Goal: Task Accomplishment & Management: Complete application form

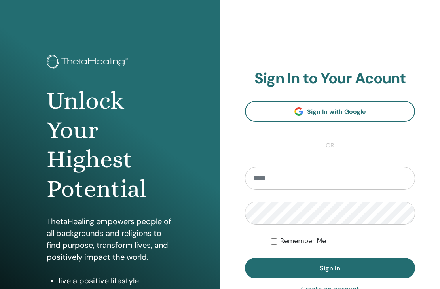
scroll to position [82, 0]
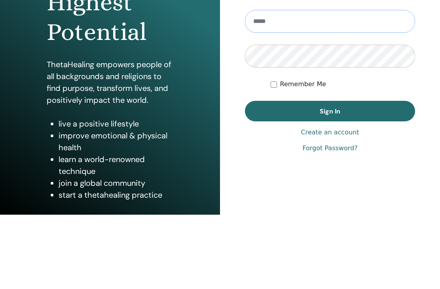
type input "**********"
click at [330, 186] on button "Sign In" at bounding box center [330, 185] width 170 height 21
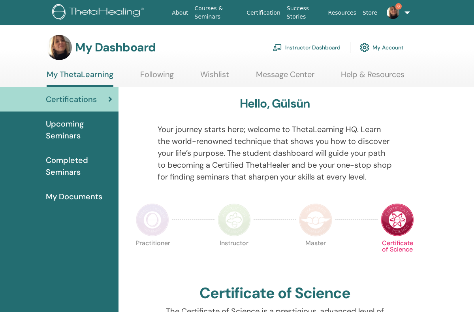
click at [303, 50] on link "Instructor Dashboard" at bounding box center [307, 47] width 68 height 17
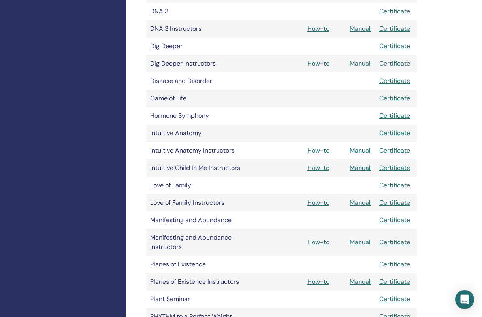
scroll to position [334, 0]
click at [358, 201] on link "Manual" at bounding box center [360, 202] width 21 height 8
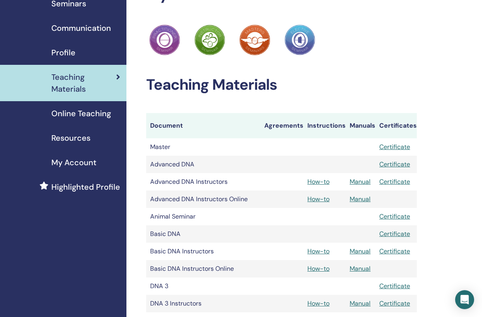
scroll to position [0, 0]
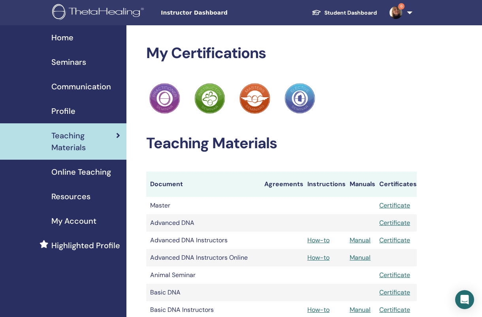
click at [72, 56] on span "Seminars" at bounding box center [68, 62] width 35 height 12
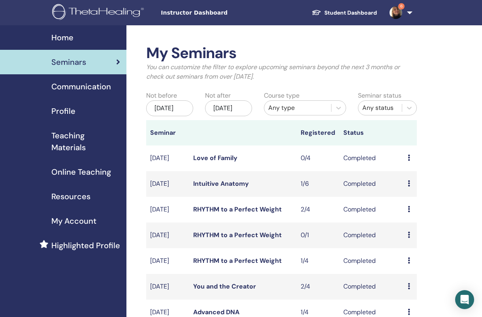
click at [170, 112] on div "May/24, 2025" at bounding box center [169, 108] width 47 height 16
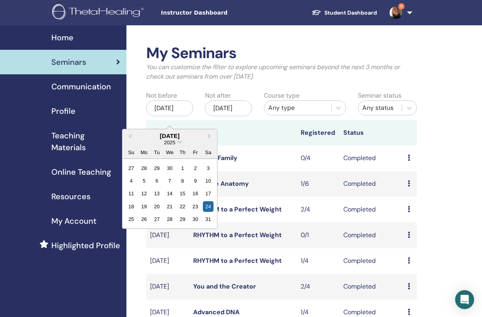
click at [206, 143] on div "2025" at bounding box center [170, 142] width 95 height 7
click at [209, 136] on span "Next Month" at bounding box center [209, 136] width 0 height 8
click at [211, 134] on button "Next Month" at bounding box center [210, 136] width 13 height 13
click at [157, 219] on div "26" at bounding box center [156, 219] width 11 height 11
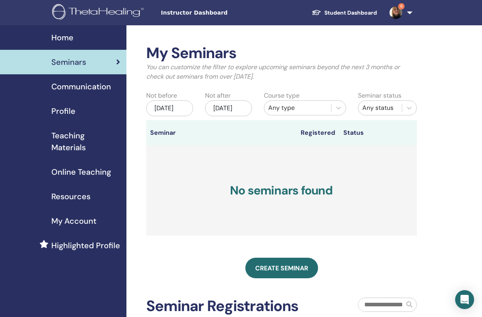
click at [73, 51] on link "Seminars" at bounding box center [63, 62] width 126 height 25
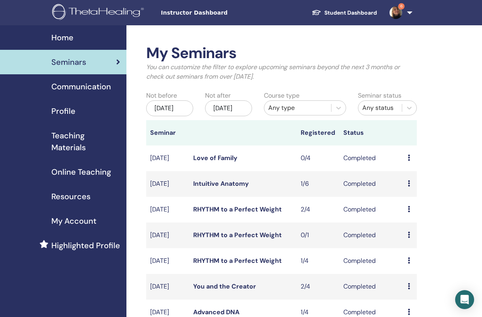
click at [256, 213] on link "RHYTHM to a Perfect Weight" at bounding box center [237, 209] width 89 height 8
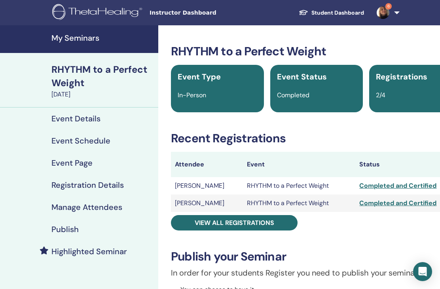
click at [81, 116] on h4 "Event Details" at bounding box center [75, 118] width 49 height 9
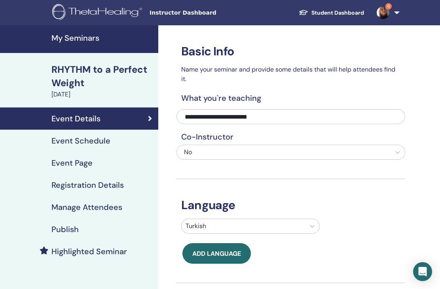
click at [83, 162] on h4 "Event Page" at bounding box center [71, 162] width 41 height 9
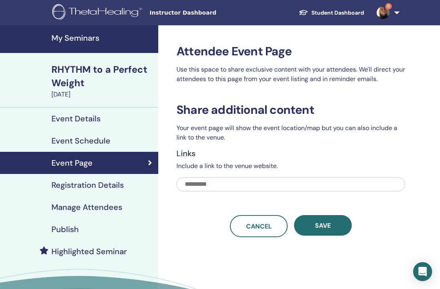
click at [83, 137] on h4 "Event Schedule" at bounding box center [80, 140] width 59 height 9
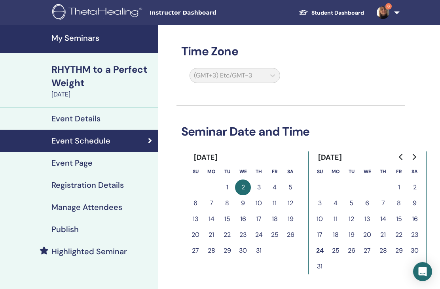
click at [112, 69] on div "RHYTHM to a Perfect Weight" at bounding box center [102, 76] width 102 height 27
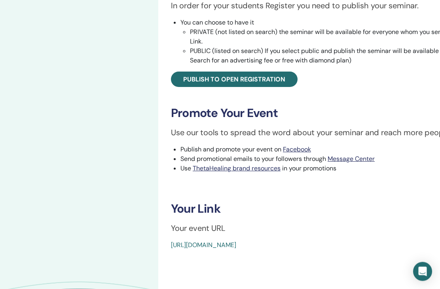
scroll to position [273, 0]
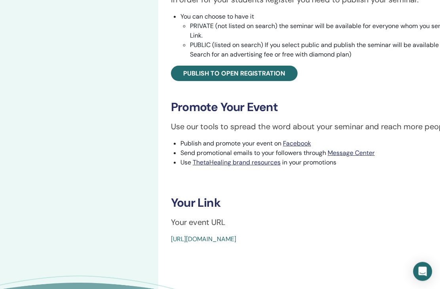
click at [236, 241] on link "https://www.thetahealing.com/seminar-370575-details.html" at bounding box center [203, 239] width 65 height 8
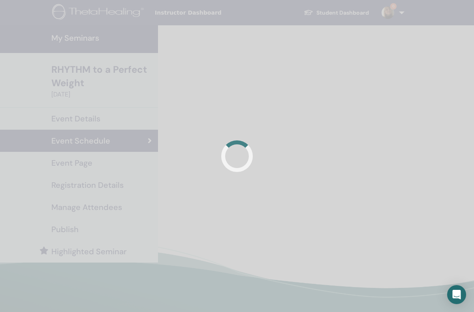
scroll to position [30, 0]
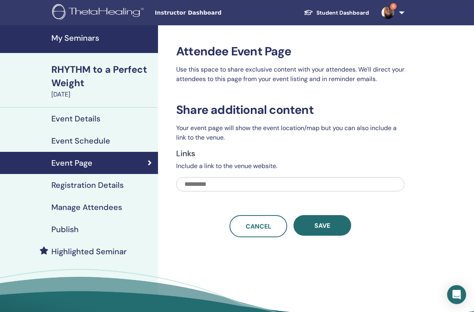
click at [81, 38] on h4 "My Seminars" at bounding box center [102, 37] width 102 height 9
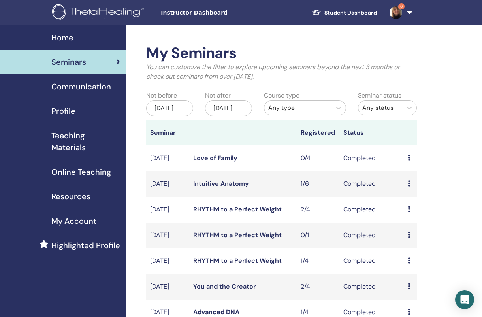
click at [184, 113] on div "[DATE]" at bounding box center [169, 108] width 47 height 16
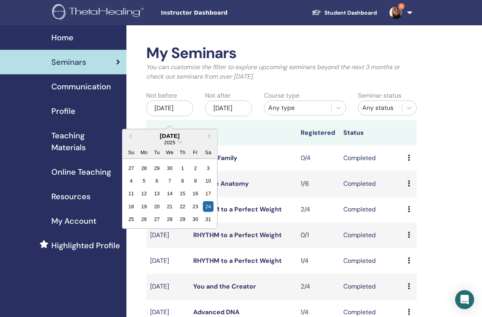
click at [211, 135] on button "Next Month" at bounding box center [210, 136] width 13 height 13
click at [207, 138] on button "Next Month" at bounding box center [210, 136] width 13 height 13
click at [209, 134] on span "Next Month" at bounding box center [209, 136] width 0 height 8
click at [156, 219] on div "26" at bounding box center [156, 219] width 11 height 11
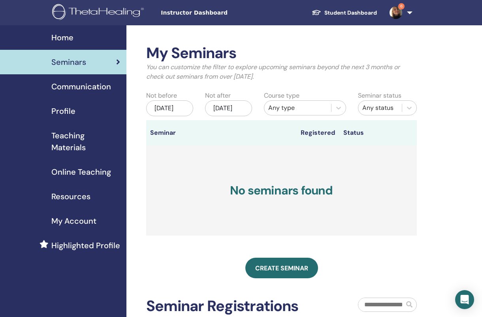
click at [236, 116] on div "Nov/24, 2025" at bounding box center [228, 108] width 47 height 16
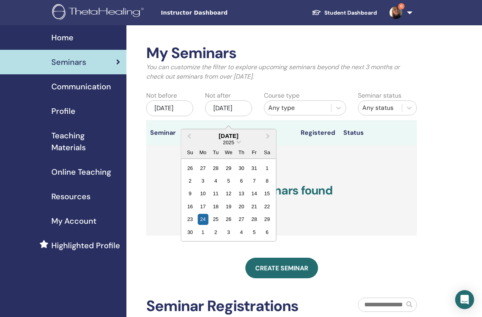
click at [239, 219] on div "27" at bounding box center [241, 219] width 11 height 11
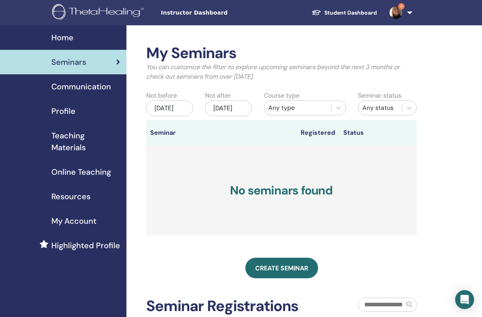
click at [228, 108] on div "Nov/27, 2025" at bounding box center [228, 108] width 47 height 16
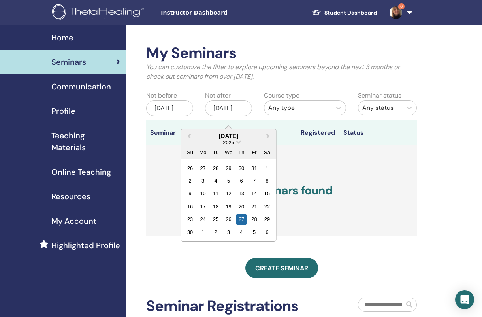
click at [192, 135] on button "Previous Month" at bounding box center [188, 136] width 13 height 13
click at [193, 132] on button "Previous Month" at bounding box center [188, 136] width 13 height 13
click at [191, 133] on button "Previous Month" at bounding box center [188, 136] width 13 height 13
click at [231, 218] on div "27" at bounding box center [228, 219] width 11 height 11
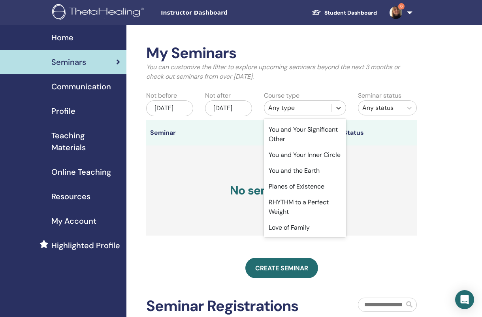
scroll to position [201, 0]
click at [289, 230] on div "Love of Family" at bounding box center [305, 228] width 82 height 16
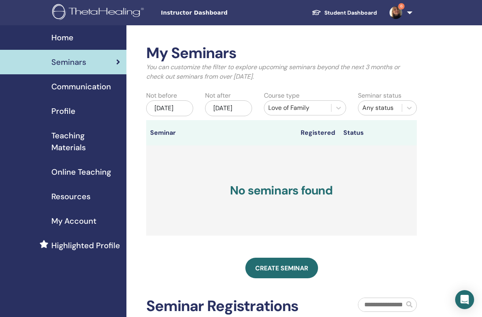
click at [417, 109] on div "Seminar status Any status" at bounding box center [387, 105] width 71 height 29
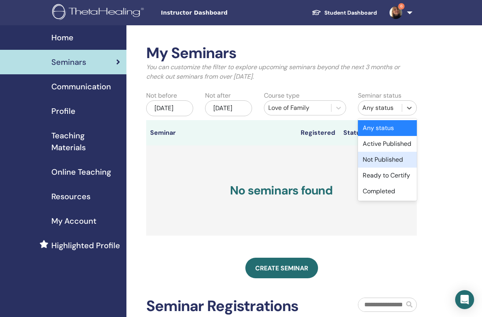
click at [390, 159] on div "Not Published" at bounding box center [387, 160] width 59 height 16
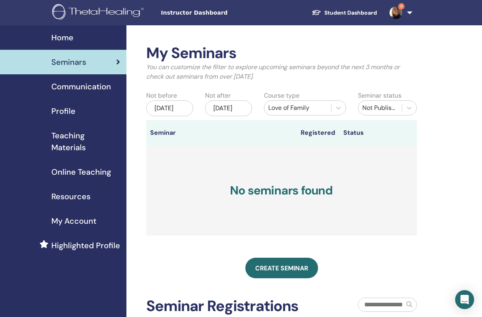
click at [287, 272] on span "Create seminar" at bounding box center [281, 268] width 53 height 8
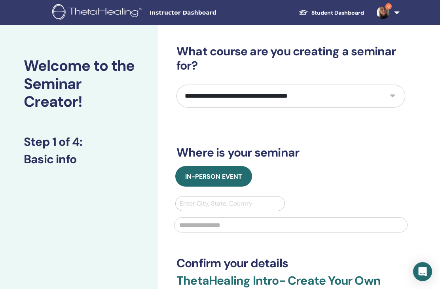
click at [393, 94] on select "**********" at bounding box center [290, 96] width 228 height 23
select select "****"
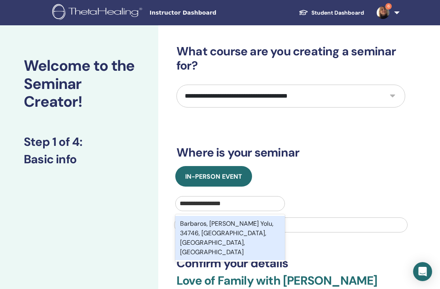
type input "**********"
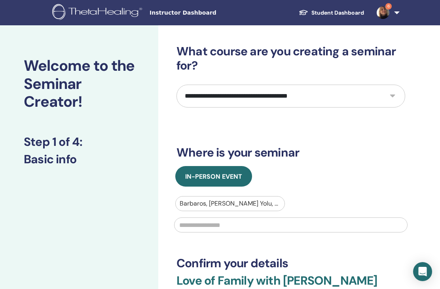
click at [211, 223] on input "text" at bounding box center [290, 224] width 233 height 15
type input "**********"
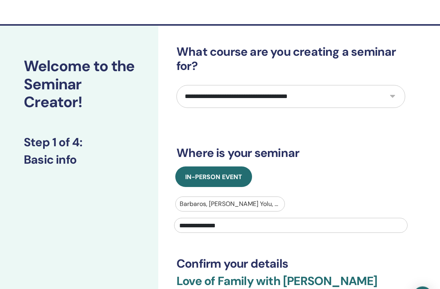
scroll to position [30, 0]
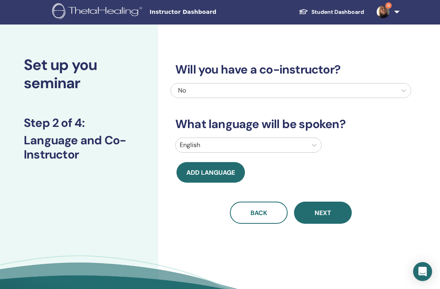
scroll to position [2, 0]
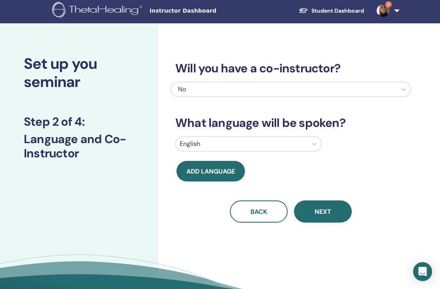
click at [402, 163] on div "Will you have a co-instructor? No What language will be spoken? English Add lan…" at bounding box center [290, 132] width 240 height 180
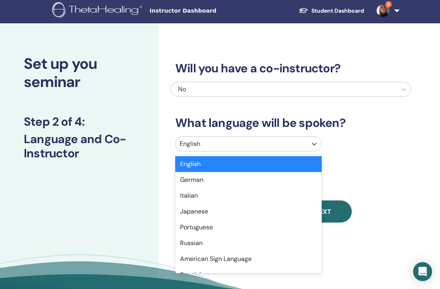
type input "*"
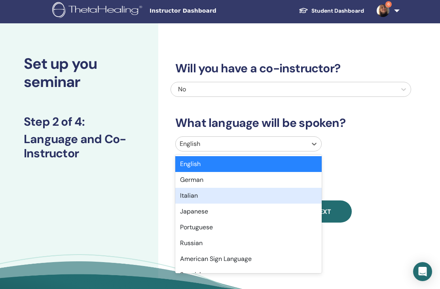
click at [287, 162] on div "English" at bounding box center [248, 164] width 146 height 16
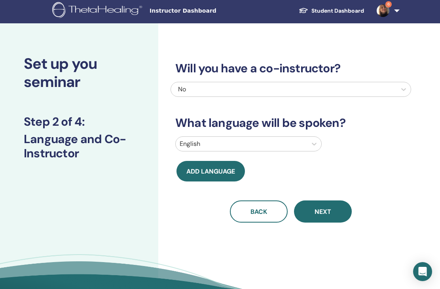
click at [332, 213] on button "Next" at bounding box center [323, 211] width 58 height 22
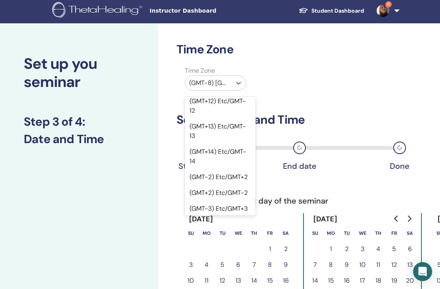
scroll to position [504, 0]
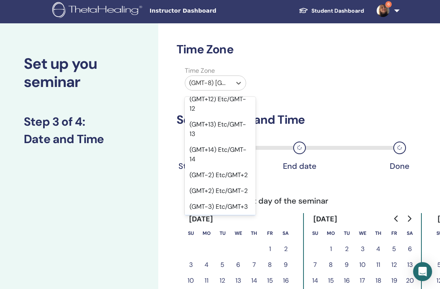
click at [234, 215] on div "(GMT+3) Etc/GMT-3" at bounding box center [220, 223] width 71 height 16
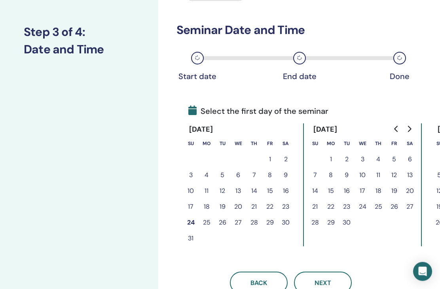
click at [322, 286] on span "Next" at bounding box center [322, 283] width 17 height 8
click at [222, 223] on button "26" at bounding box center [222, 223] width 16 height 16
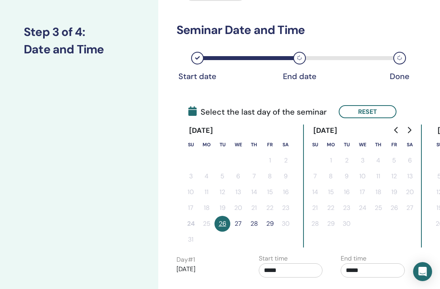
click at [237, 224] on button "27" at bounding box center [238, 224] width 16 height 16
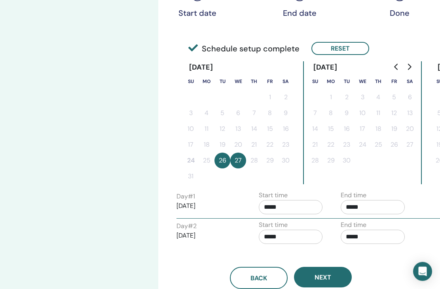
click at [327, 279] on span "Next" at bounding box center [322, 278] width 17 height 8
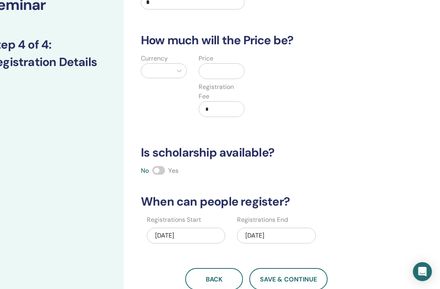
scroll to position [76, 34]
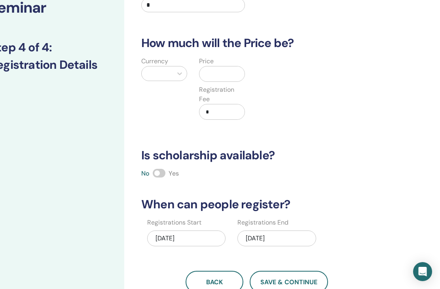
click at [160, 177] on span at bounding box center [159, 173] width 13 height 9
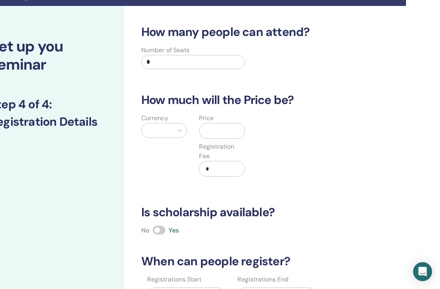
scroll to position [18, 34]
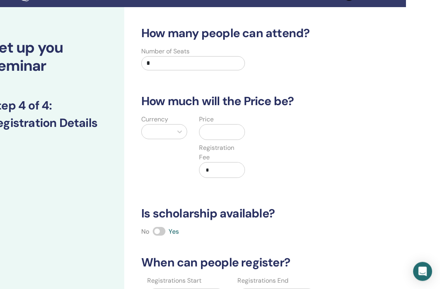
click at [214, 57] on input "*" at bounding box center [193, 64] width 104 height 14
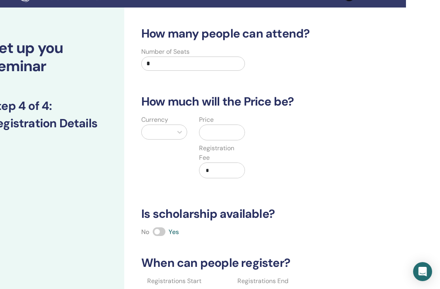
type input "*"
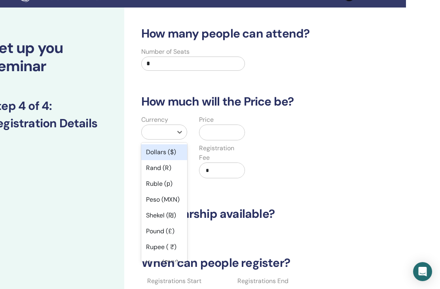
click at [168, 149] on div "Dollars ($)" at bounding box center [164, 152] width 46 height 16
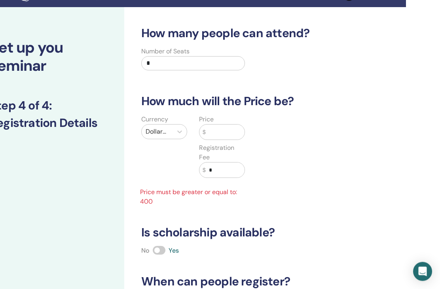
click at [230, 136] on input "text" at bounding box center [225, 132] width 39 height 15
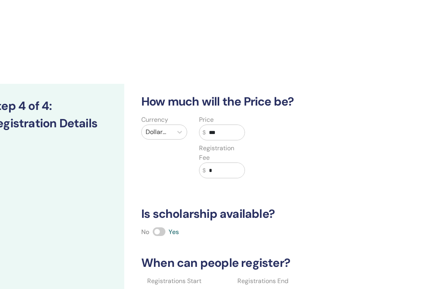
scroll to position [104, 34]
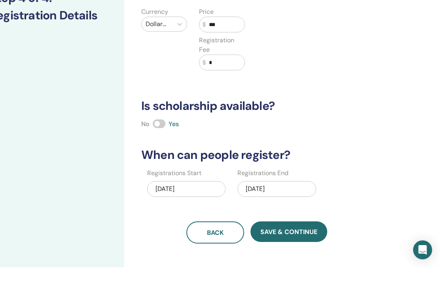
type input "***"
click at [309, 243] on button "Save & Continue" at bounding box center [288, 253] width 77 height 21
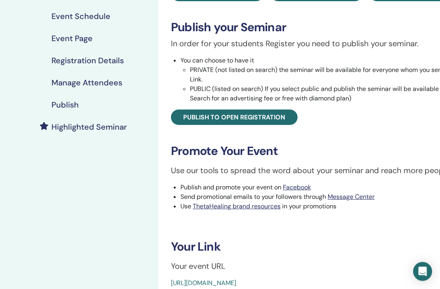
scroll to position [111, 0]
click at [280, 118] on span "Publish to open registration" at bounding box center [234, 117] width 102 height 8
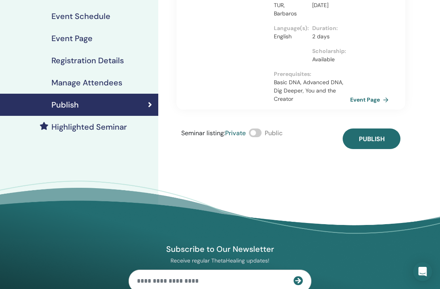
click at [385, 145] on button "Publish" at bounding box center [371, 138] width 58 height 21
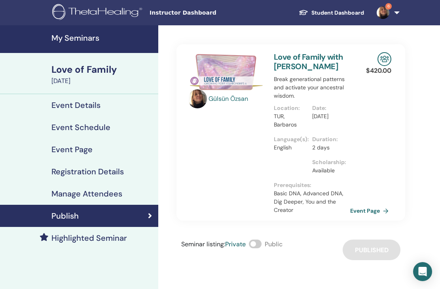
click at [94, 63] on div "Love of Family" at bounding box center [102, 69] width 102 height 13
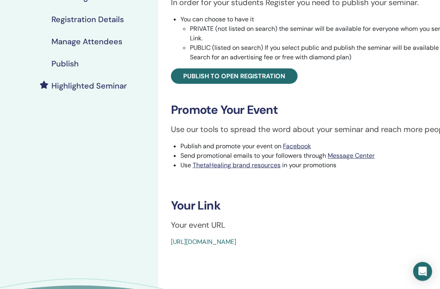
scroll to position [172, 0]
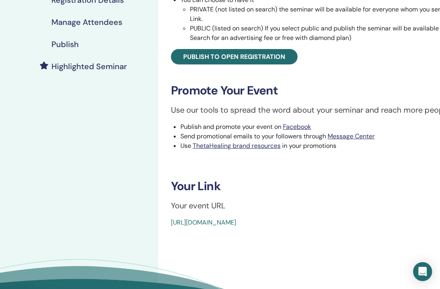
click at [236, 223] on link "[URL][DOMAIN_NAME]" at bounding box center [203, 222] width 65 height 8
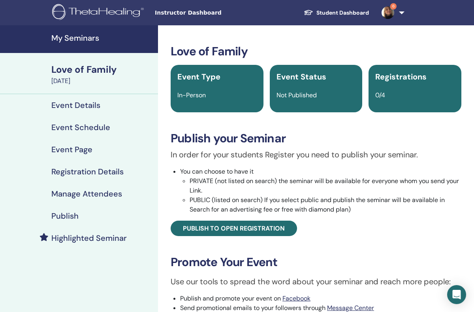
click at [92, 104] on h4 "Event Details" at bounding box center [75, 104] width 49 height 9
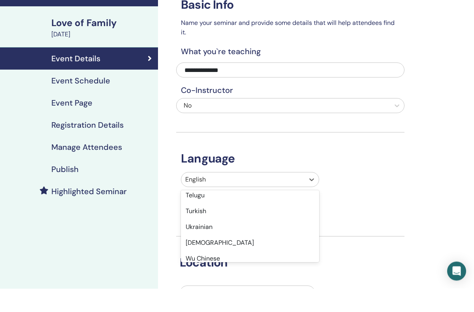
scroll to position [652, 0]
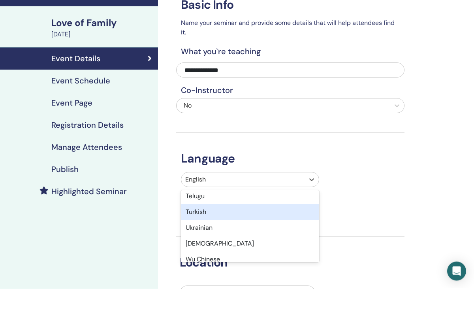
click at [215, 228] on div "Turkish" at bounding box center [250, 236] width 138 height 16
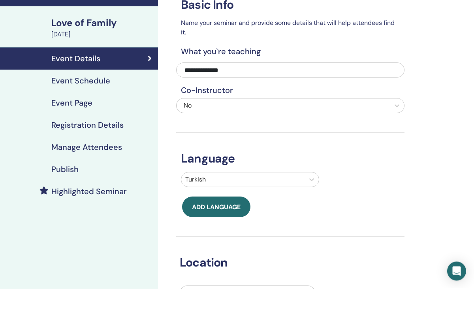
scroll to position [47, 0]
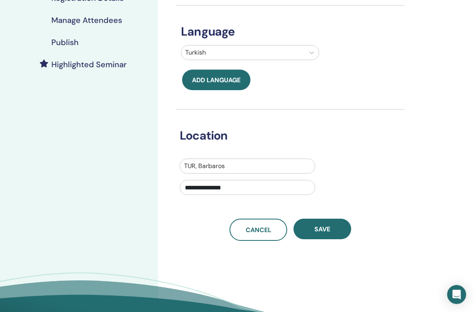
click at [333, 232] on button "Save" at bounding box center [323, 229] width 58 height 21
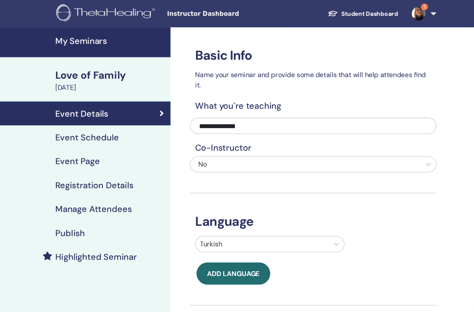
scroll to position [3, 0]
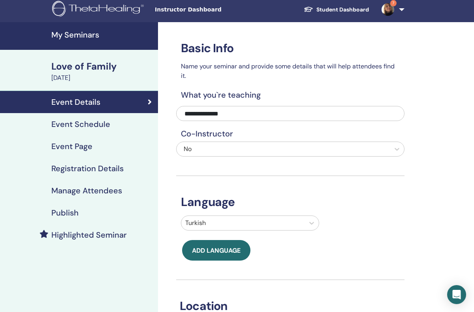
click at [71, 211] on h4 "Publish" at bounding box center [64, 212] width 27 height 9
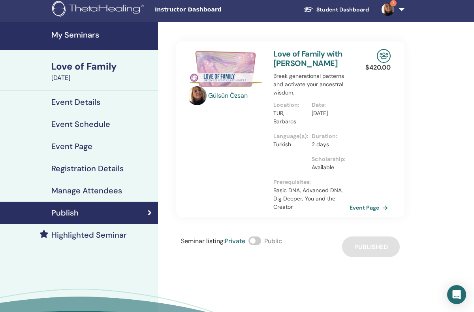
click at [85, 103] on h4 "Event Details" at bounding box center [75, 101] width 49 height 9
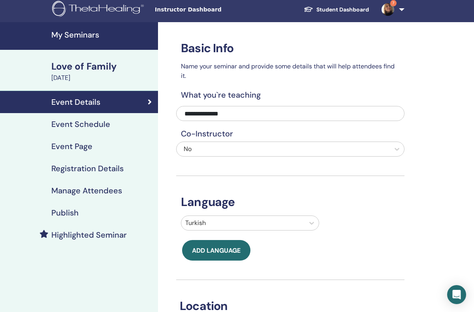
click at [77, 147] on h4 "Event Page" at bounding box center [71, 145] width 41 height 9
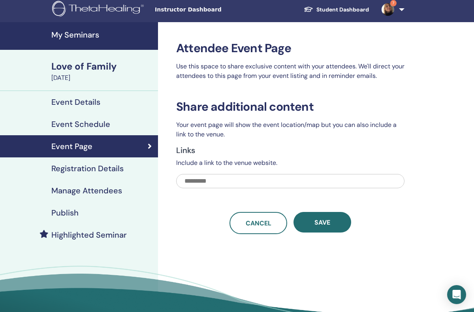
click at [92, 65] on div "Love of Family" at bounding box center [102, 66] width 102 height 13
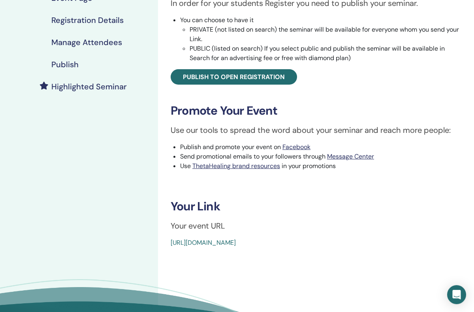
scroll to position [159, 0]
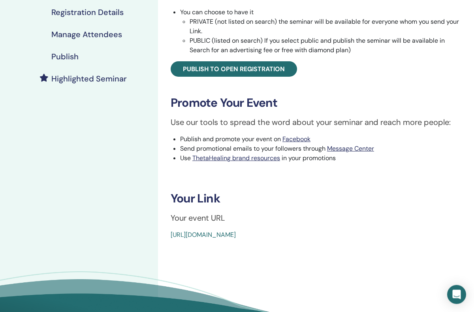
click at [236, 234] on link "https://www.thetahealing.com/seminar-375624-details.html" at bounding box center [203, 234] width 65 height 8
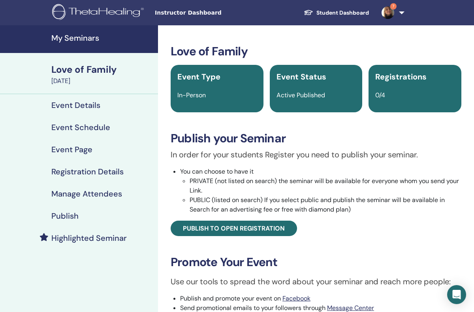
click at [94, 105] on h4 "Event Details" at bounding box center [75, 104] width 49 height 9
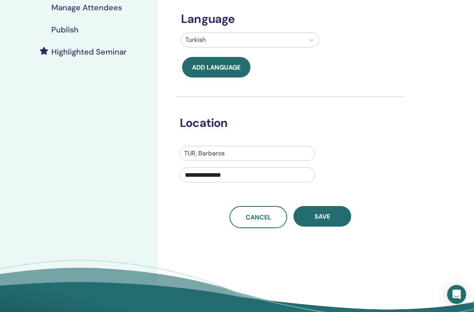
click at [333, 223] on button "Save" at bounding box center [323, 216] width 58 height 21
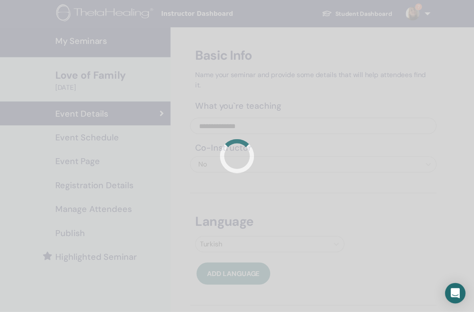
scroll to position [3, 0]
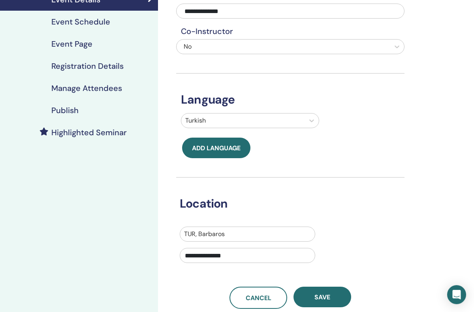
click at [336, 289] on button "Save" at bounding box center [323, 297] width 58 height 21
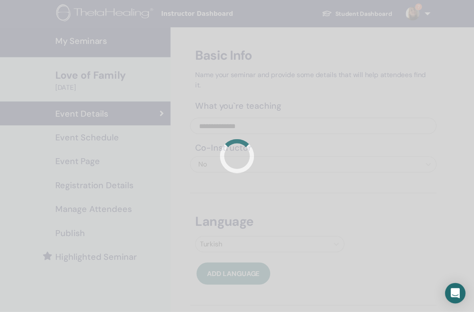
scroll to position [3, 0]
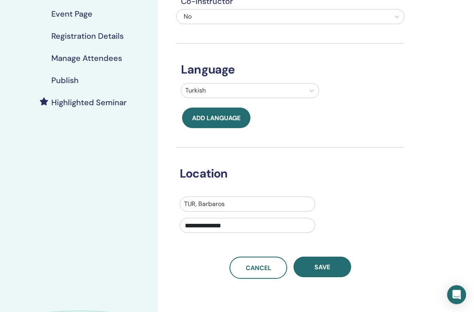
click at [331, 268] on button "Save" at bounding box center [323, 267] width 58 height 21
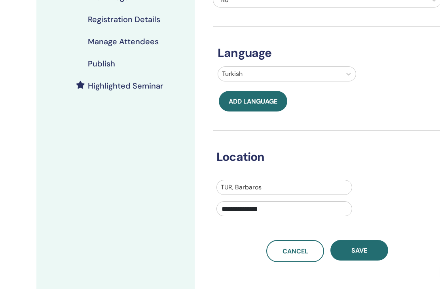
scroll to position [153, 0]
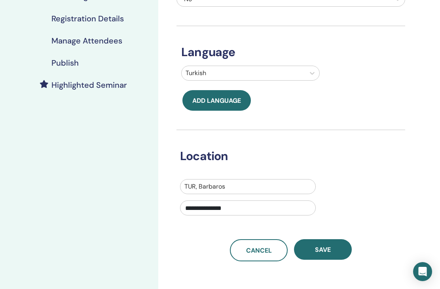
click at [332, 249] on button "Save" at bounding box center [323, 249] width 58 height 21
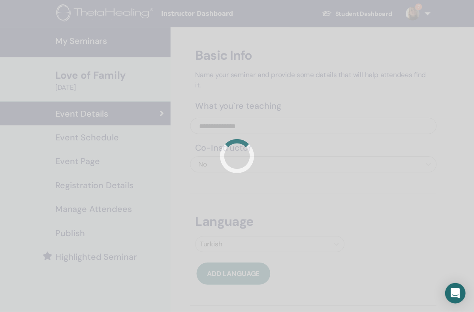
scroll to position [3, 0]
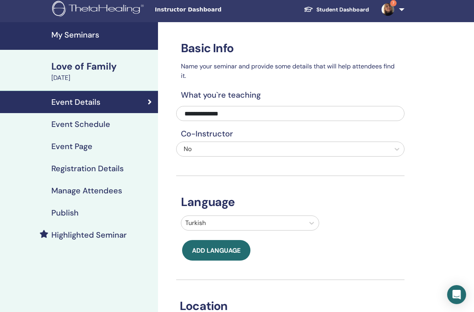
click at [94, 125] on h4 "Event Schedule" at bounding box center [80, 123] width 59 height 9
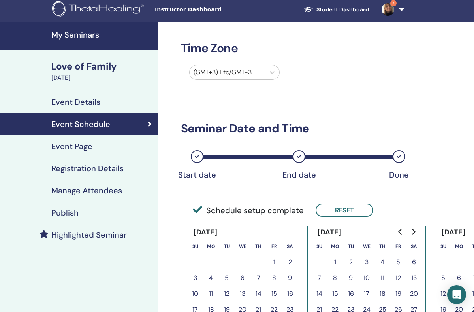
click at [80, 98] on h4 "Event Details" at bounding box center [75, 101] width 49 height 9
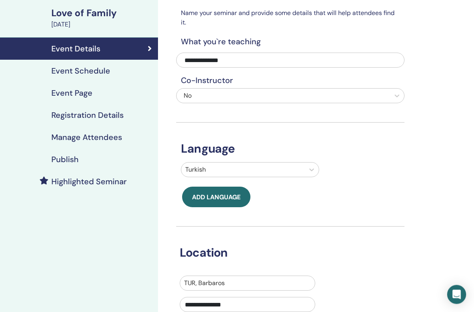
click at [95, 14] on div "Love of Family" at bounding box center [102, 12] width 102 height 13
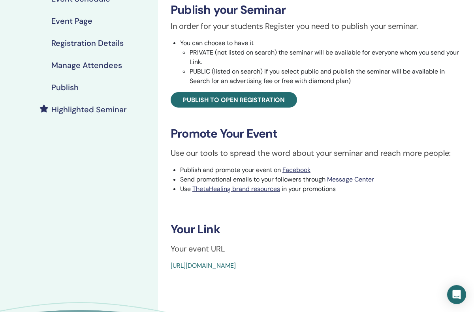
scroll to position [129, 0]
click at [236, 269] on link "[URL][DOMAIN_NAME]" at bounding box center [203, 265] width 65 height 8
